Goal: Obtain resource: Download file/media

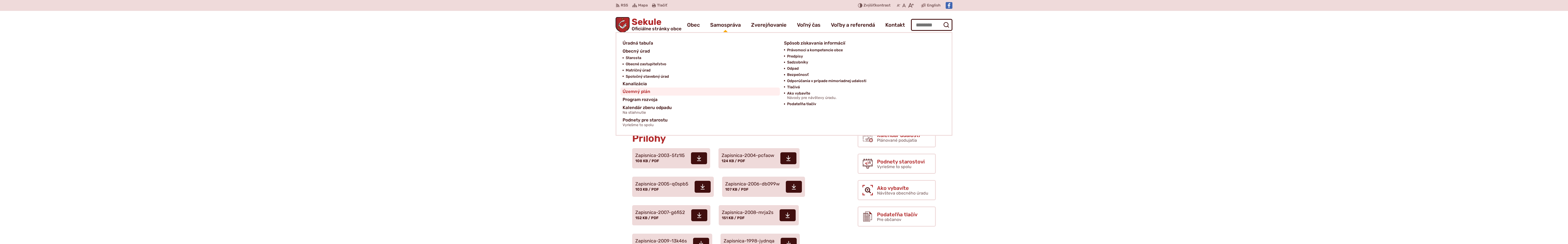
click at [643, 91] on span "Územný plán" at bounding box center [637, 91] width 28 height 8
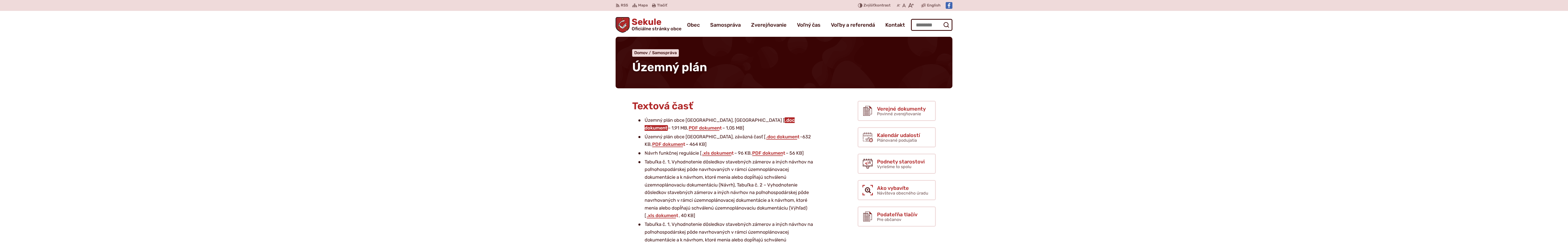
click at [744, 122] on link ".doc dokument" at bounding box center [719, 124] width 150 height 13
click at [766, 136] on link ".doc dokument" at bounding box center [783, 136] width 35 height 5
click at [722, 153] on link ".xls dokument" at bounding box center [718, 153] width 33 height 5
click at [782, 151] on link "PDF dokument" at bounding box center [769, 153] width 34 height 5
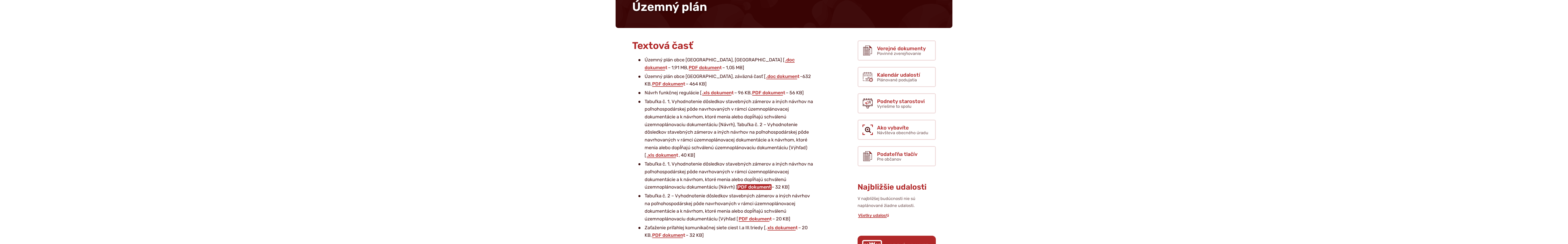
click at [755, 186] on link "PDF dokument" at bounding box center [754, 187] width 34 height 5
click at [758, 220] on link "PDF dokument" at bounding box center [755, 218] width 34 height 5
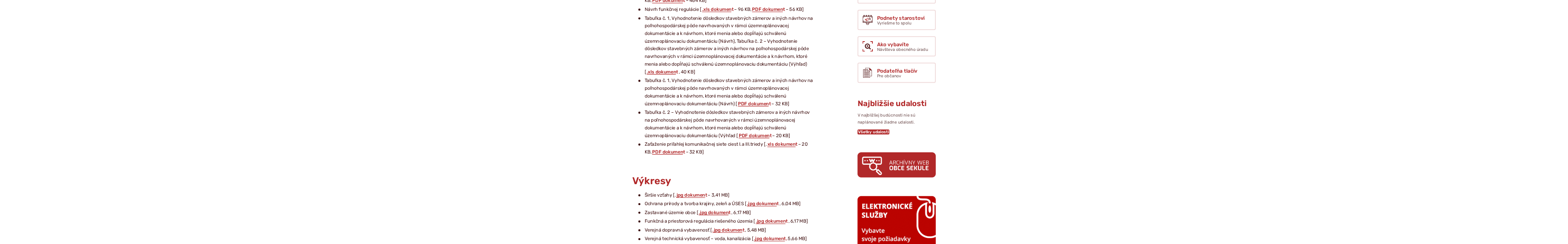
scroll to position [272, 0]
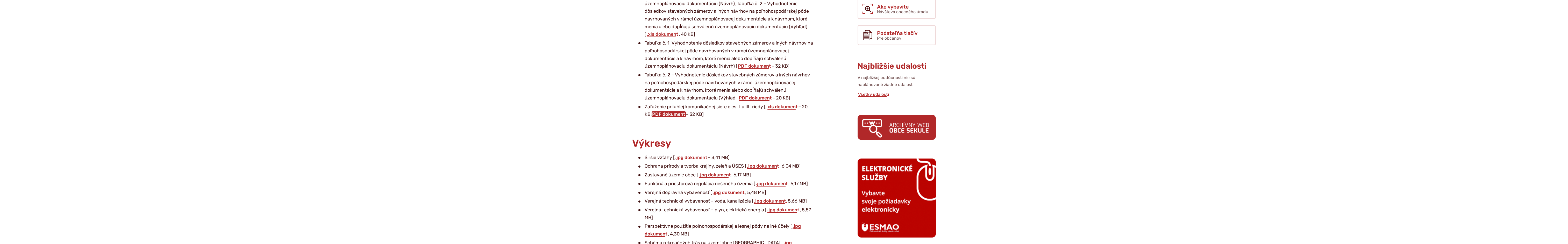
click at [670, 114] on link "PDF dokument" at bounding box center [668, 114] width 34 height 5
click at [696, 156] on link "jpg dokument" at bounding box center [692, 157] width 32 height 5
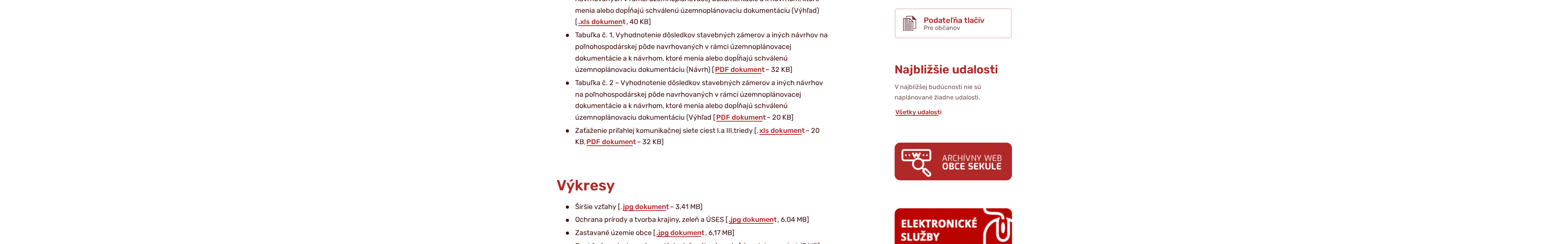
scroll to position [333, 0]
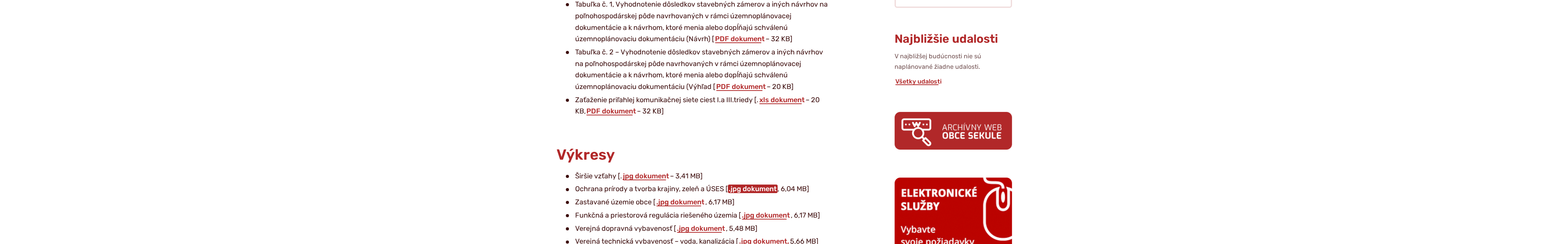
click at [750, 190] on link ".jpg dokument" at bounding box center [752, 188] width 49 height 8
click at [777, 216] on link ".jpg dokument" at bounding box center [766, 215] width 49 height 8
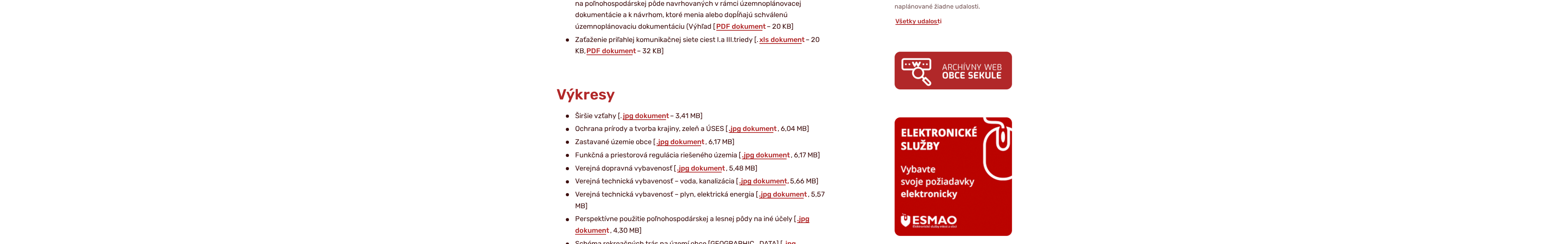
scroll to position [393, 0]
click at [773, 181] on link ".jpg dokument," at bounding box center [764, 180] width 52 height 8
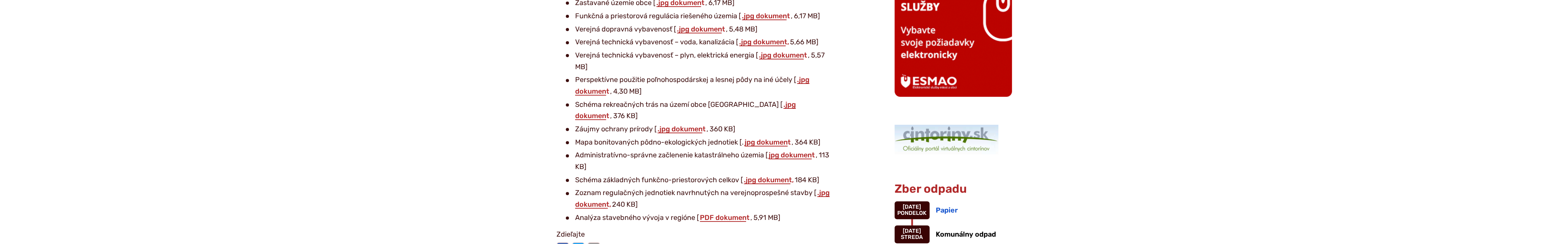
scroll to position [575, 0]
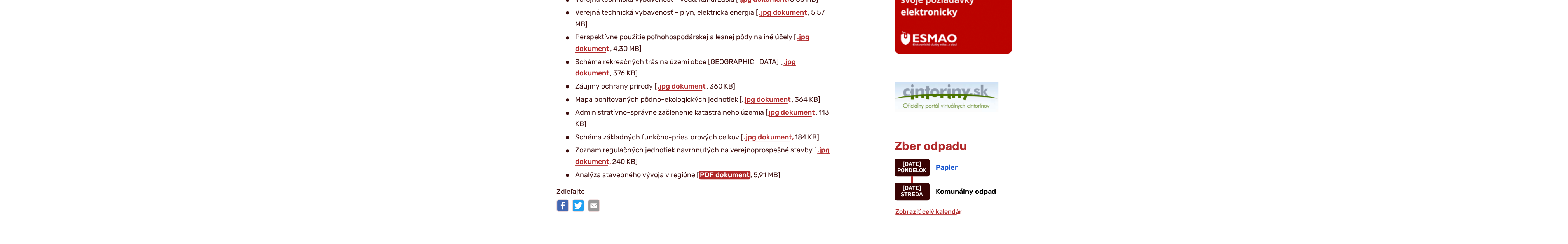
click at [720, 171] on link "PDF dokument" at bounding box center [725, 175] width 51 height 8
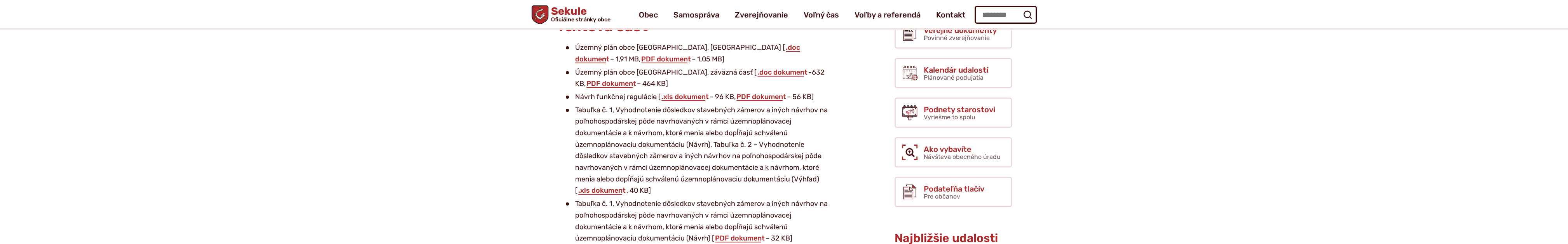
scroll to position [30, 0]
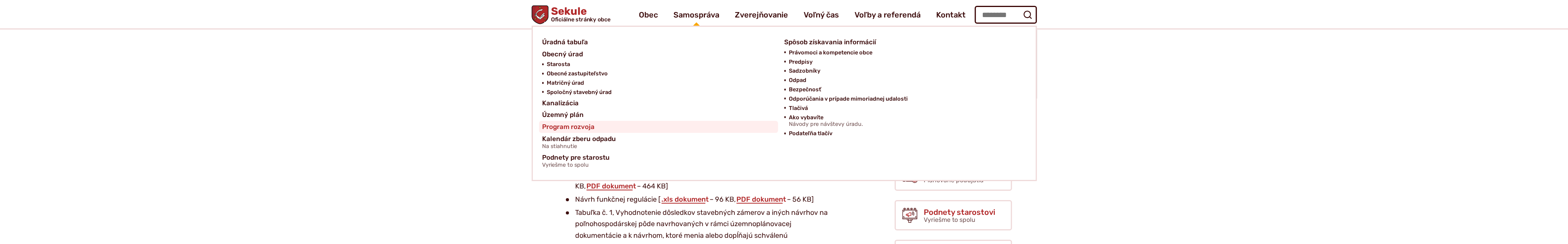
click at [570, 128] on span "Program rozvoja" at bounding box center [568, 126] width 52 height 12
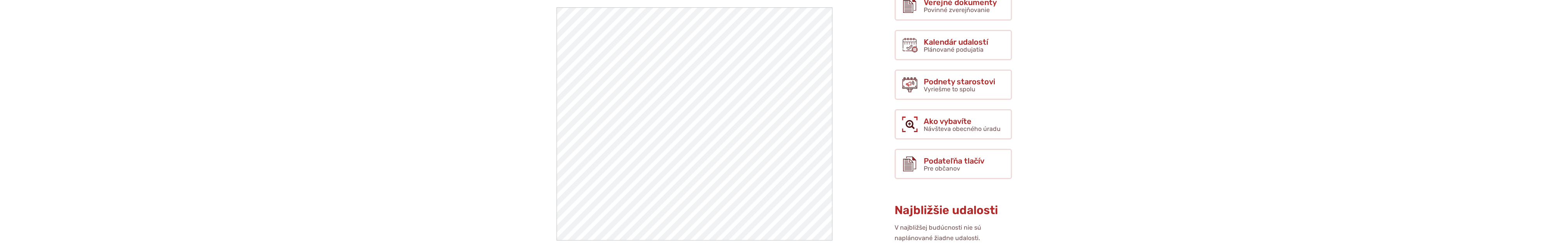
scroll to position [302, 0]
